Goal: Task Accomplishment & Management: Complete application form

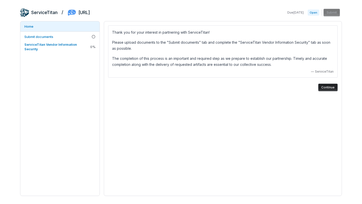
click at [329, 87] on button "Continue" at bounding box center [328, 88] width 19 height 8
click at [324, 86] on button "Continue" at bounding box center [328, 88] width 19 height 8
